Goal: Information Seeking & Learning: Learn about a topic

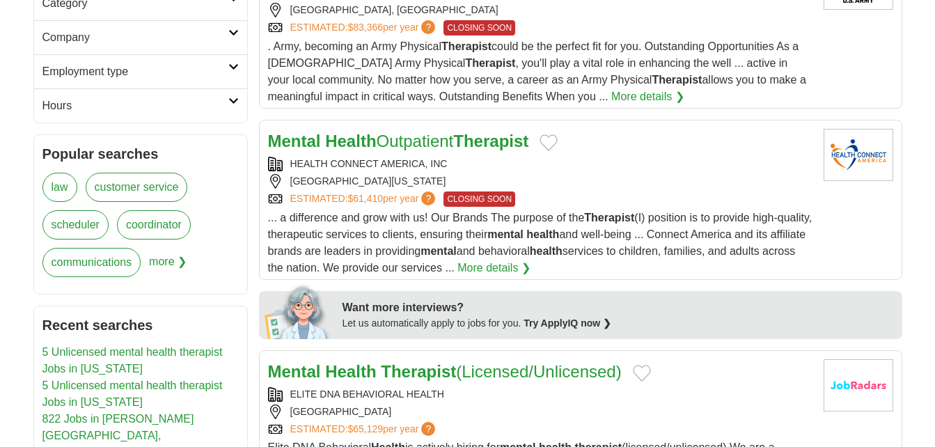
scroll to position [444, 0]
click at [530, 261] on link "More details ❯" at bounding box center [493, 267] width 73 height 17
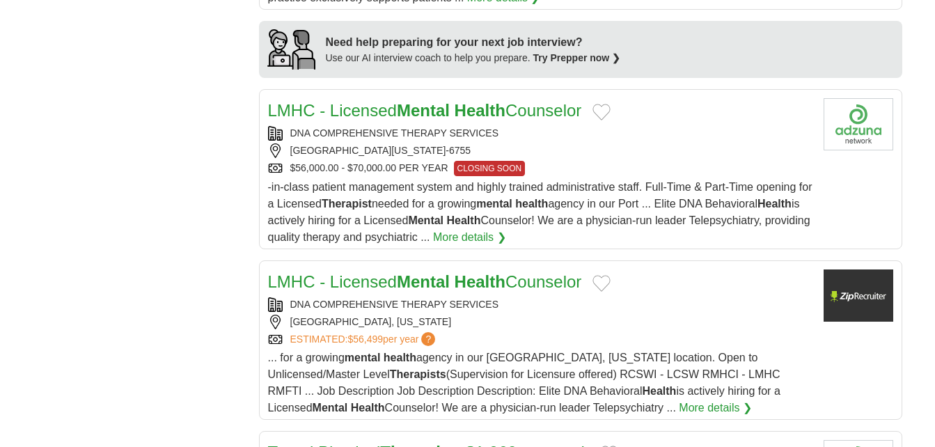
scroll to position [1284, 0]
click at [384, 22] on section "Illustration of interview Need help preparing for your next job interview? Use …" at bounding box center [580, 50] width 643 height 57
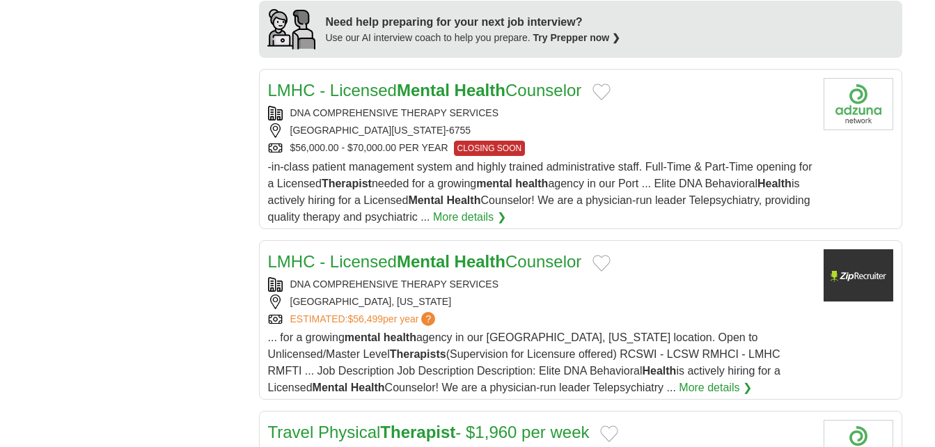
scroll to position [1304, 0]
drag, startPoint x: 397, startPoint y: 187, endPoint x: 654, endPoint y: 306, distance: 283.1
drag, startPoint x: 654, startPoint y: 306, endPoint x: 624, endPoint y: 281, distance: 39.0
drag, startPoint x: 624, startPoint y: 281, endPoint x: 710, endPoint y: 326, distance: 97.1
drag, startPoint x: 710, startPoint y: 326, endPoint x: 845, endPoint y: 380, distance: 145.5
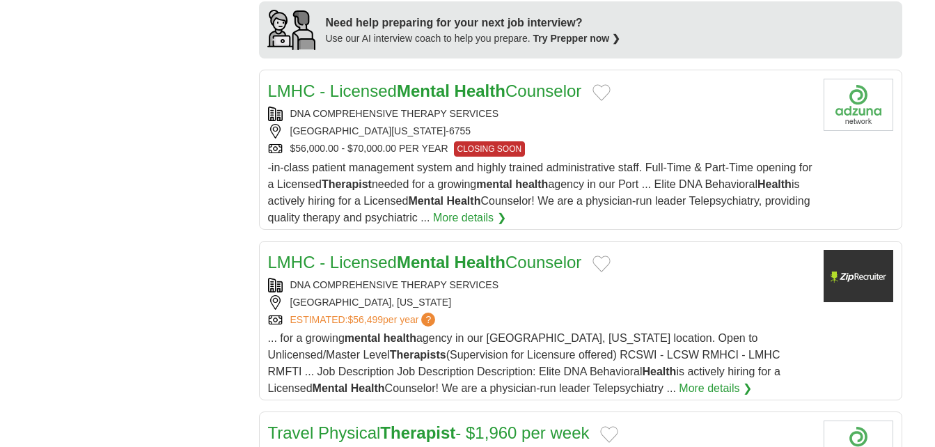
click at [845, 380] on article "LMHC - Licensed Mental Health Counselor DNA COMPREHENSIVE THERAPY SERVICES [GEO…" at bounding box center [580, 320] width 643 height 159
